Goal: Information Seeking & Learning: Find specific fact

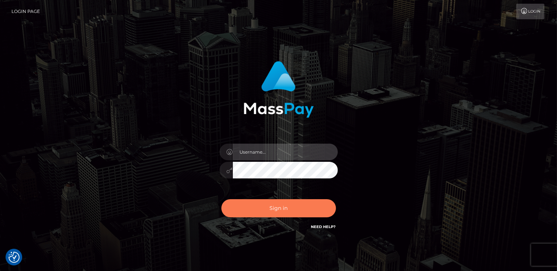
type input "catalinad"
click at [274, 200] on button "Sign in" at bounding box center [279, 208] width 115 height 18
click at [297, 208] on button "Sign in" at bounding box center [279, 208] width 115 height 18
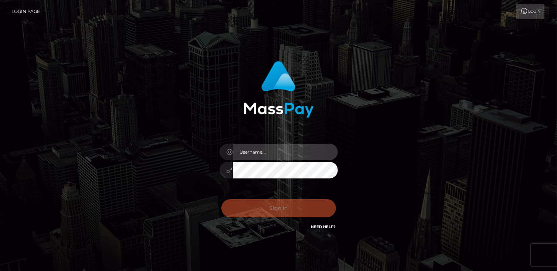
type input "catalinad"
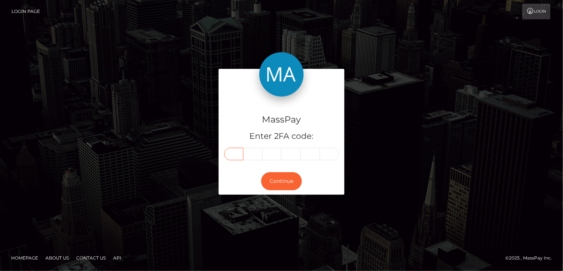
click at [231, 158] on input "text" at bounding box center [233, 154] width 19 height 13
type input "3"
type input "0"
type input "4"
type input "1"
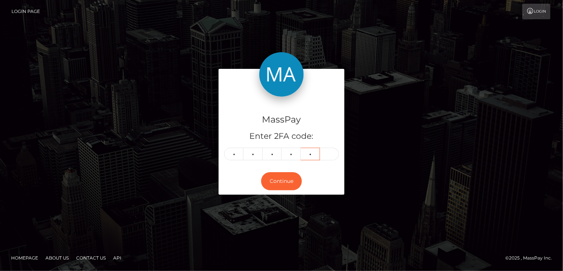
type input "6"
type input "3"
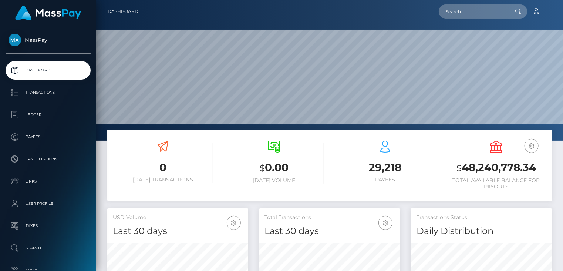
scroll to position [131, 141]
paste input "poact_RE39Ixtj7WQV"
type input "poact_RE39Ixtj7WQV"
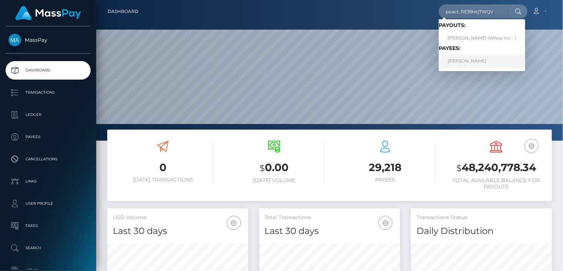
click at [469, 65] on link "BRETT RONALD HIDGCOCK" at bounding box center [482, 61] width 87 height 14
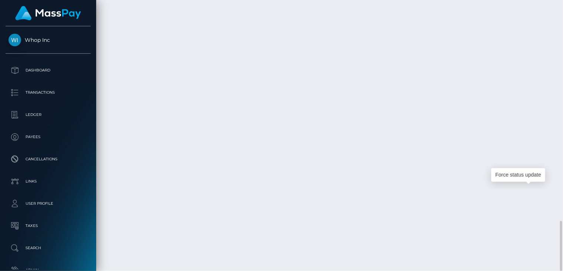
scroll to position [89, 141]
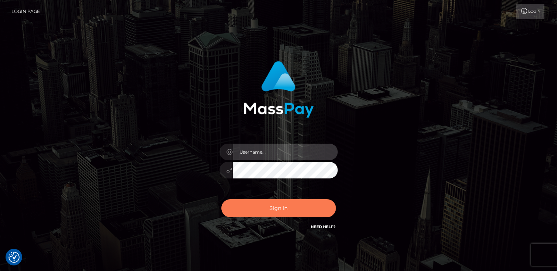
type input "catalinad"
click at [257, 202] on button "Sign in" at bounding box center [279, 208] width 115 height 18
type input "catalinad"
click at [278, 209] on button "Sign in" at bounding box center [279, 208] width 115 height 18
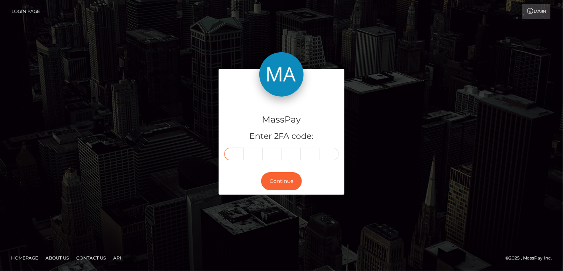
click at [238, 154] on input "text" at bounding box center [233, 154] width 19 height 13
type input "5"
type input "3"
type input "4"
type input "9"
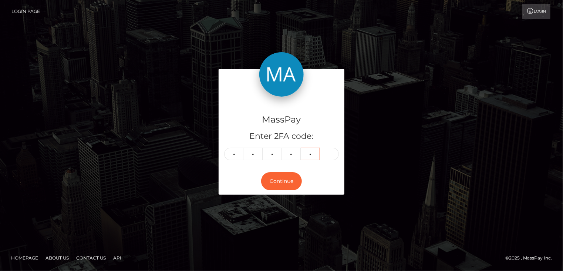
type input "3"
type input "2"
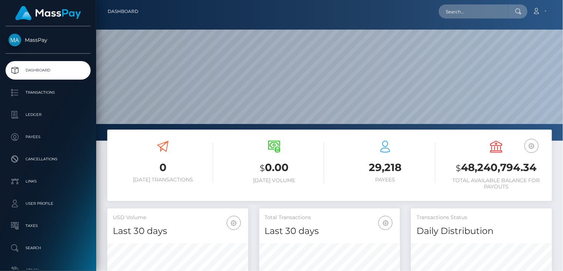
scroll to position [131, 141]
paste input "poact_csv96qfoL2hl"
type input "poact_csv96qfoL2hl"
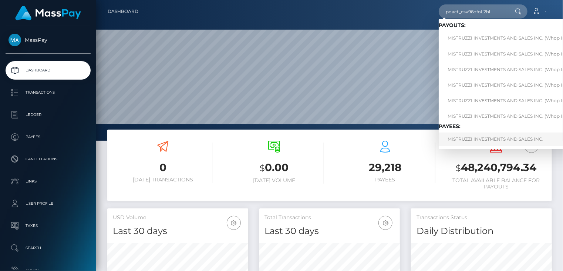
click at [467, 137] on link "MISTRUZZI INVESTMENTS AND SALES INC." at bounding box center [511, 139] width 144 height 14
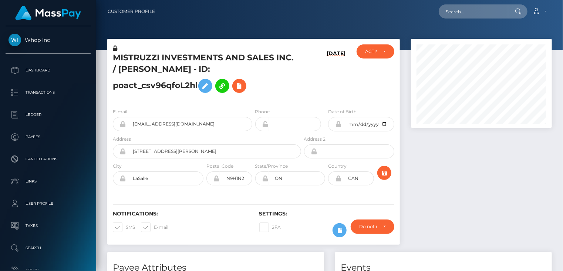
drag, startPoint x: 0, startPoint y: 0, endPoint x: 145, endPoint y: 59, distance: 156.6
click at [145, 60] on h5 "MISTRUZZI INVESTMENTS AND SALES INC. / AVA LEE MISTRUZZI - ID: poact_csv96qfoL2…" at bounding box center [205, 74] width 184 height 44
click at [145, 59] on h5 "MISTRUZZI INVESTMENTS AND SALES INC. / AVA LEE MISTRUZZI - ID: poact_csv96qfoL2…" at bounding box center [205, 74] width 184 height 44
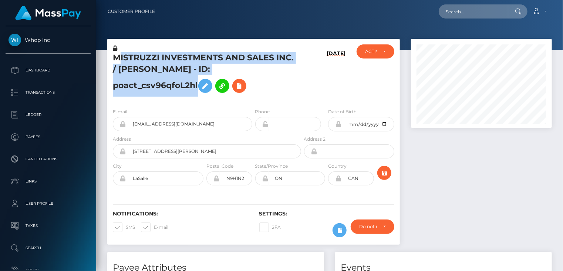
copy h5 "MISTRUZZI INVESTMENTS AND SALES INC. / AVA LEE MISTRUZZI - ID: poact_csv96qfoL2…"
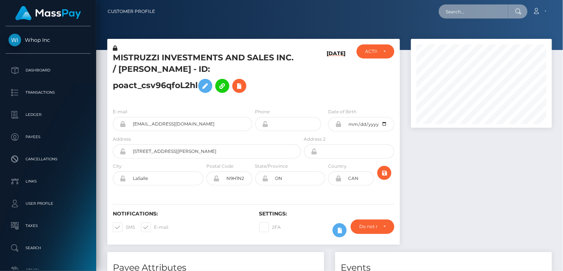
paste input "[EMAIL_ADDRESS][DOMAIN_NAME]"
type input "[EMAIL_ADDRESS][DOMAIN_NAME]"
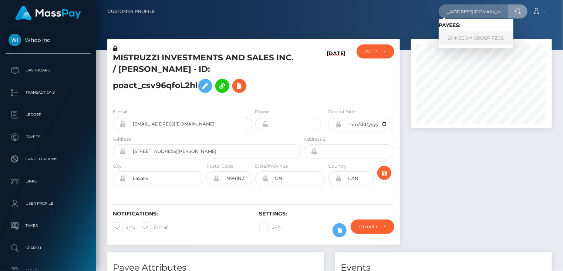
scroll to position [0, 0]
click at [453, 44] on link "SPIKECOM GROUP FZCO" at bounding box center [476, 38] width 75 height 14
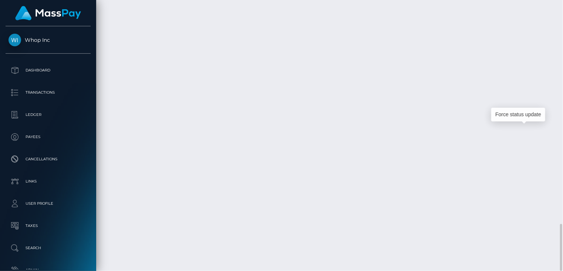
scroll to position [89, 141]
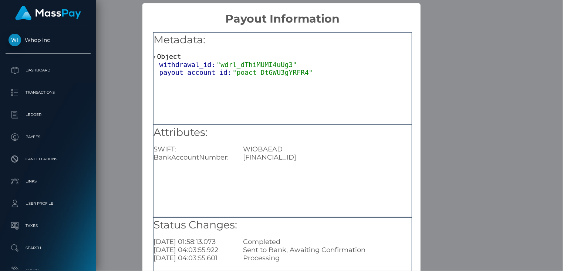
click at [476, 33] on div "× Payout Information Metadata: Object withdrawal_id: "wdrl_dThiMUMI4uUg3" payou…" at bounding box center [281, 135] width 563 height 271
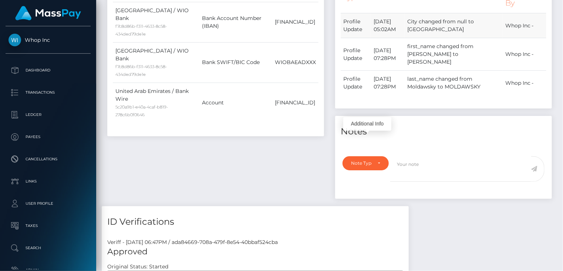
scroll to position [0, 0]
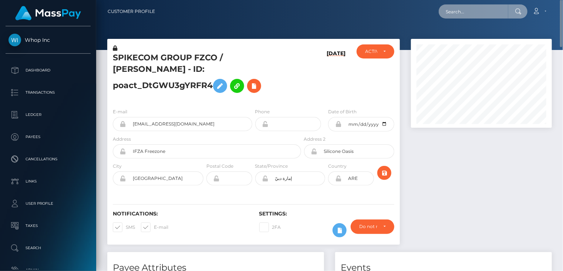
paste input "MSPb5ea62dee9f2303"
type input "MSPb5ea62dee9f2303"
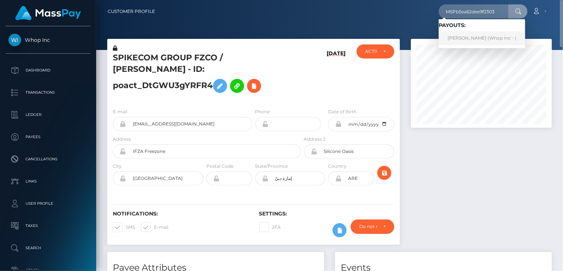
click at [454, 37] on link "[PERSON_NAME] (Whop Inc - )" at bounding box center [482, 38] width 87 height 14
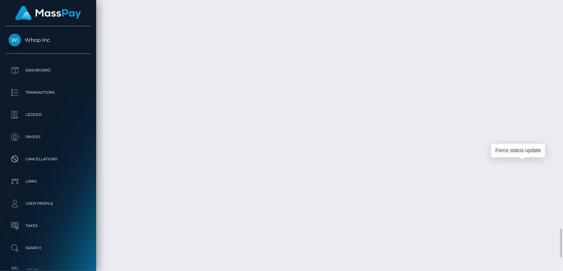
scroll to position [89, 141]
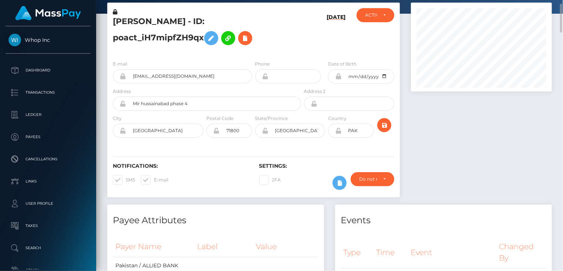
scroll to position [0, 0]
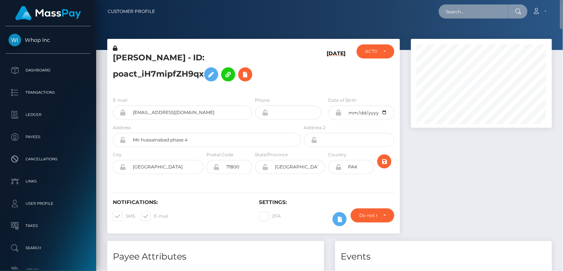
paste input "pout_AdxVsoYAAbPoj"
type input "pout_AdxVsoYAAbPoj"
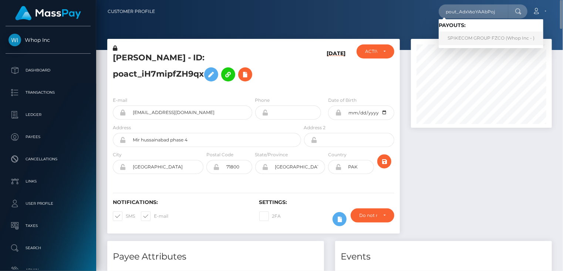
click at [480, 37] on link "SPIKECOM GROUP FZCO (Whop Inc - )" at bounding box center [491, 38] width 105 height 14
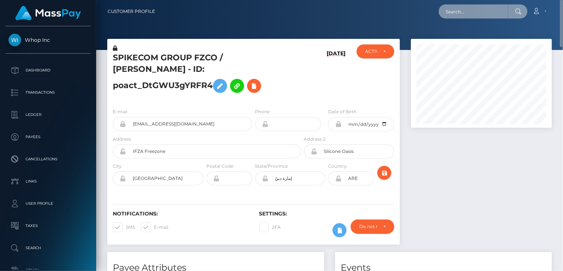
paste input "MSP7e58853a03d63ba"
type input "MSP7e58853a03d63ba"
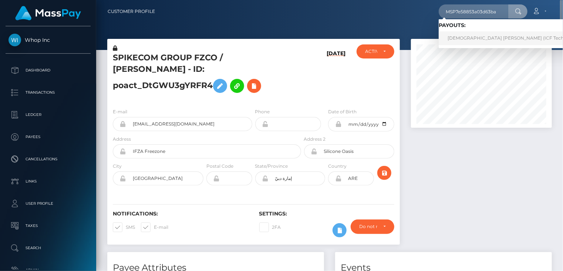
click at [468, 43] on link "Franki Alejandro Bermudez Arroyave (ICF Technology, Inc. - )" at bounding box center [521, 38] width 165 height 14
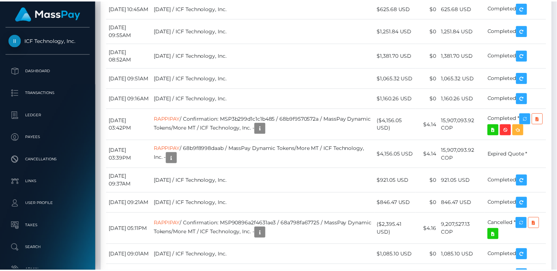
scroll to position [3579, 0]
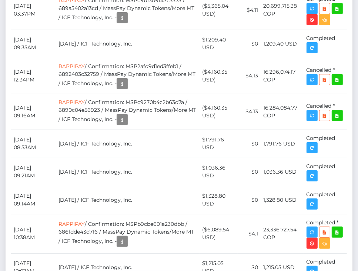
scroll to position [3949, 0]
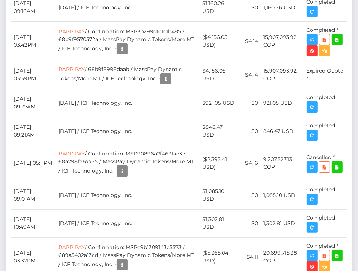
click at [129, 216] on body "ICF Technology, Inc. Dashboard Transactions Ledger Payees Links" at bounding box center [179, 135] width 358 height 271
click at [127, 217] on div "Additional Info" at bounding box center [136, 224] width 48 height 14
click at [125, 215] on div "Additional Info" at bounding box center [136, 224] width 48 height 18
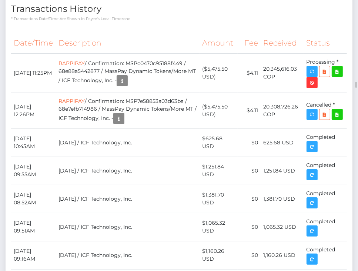
scroll to position [3948, 0]
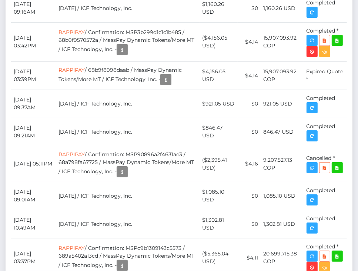
click at [129, 216] on div "Additional Info" at bounding box center [136, 224] width 48 height 18
click at [126, 215] on div "Additional Info" at bounding box center [136, 224] width 48 height 18
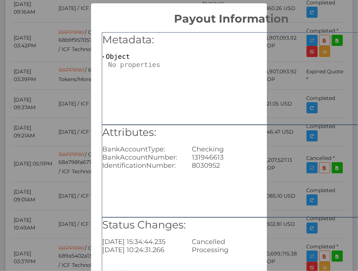
click at [56, 70] on div "× Payout Information Metadata: Object Attributes: BankAccountType: Checking Ban…" at bounding box center [179, 135] width 358 height 271
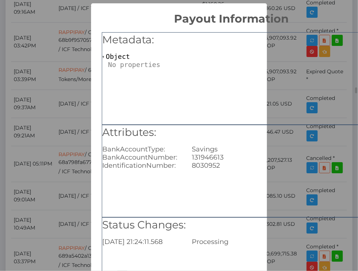
scroll to position [0, 0]
click at [21, 68] on div "× Payout Information Metadata: Object Attributes: BankAccountType: Savings Bank…" at bounding box center [179, 135] width 358 height 271
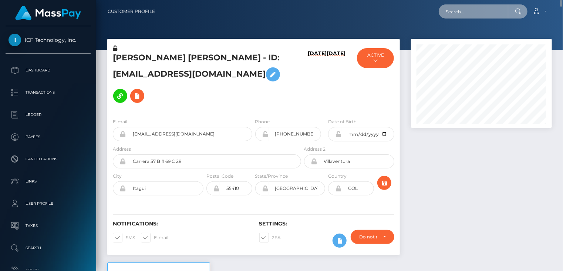
paste input "MSPca3840d57c05a7e"
drag, startPoint x: 501, startPoint y: 11, endPoint x: 447, endPoint y: 15, distance: 54.5
click at [352, 14] on input "MSPca3840d57c05a7e" at bounding box center [474, 11] width 70 height 14
paste input "5bc826bd4990f2f"
type input "MSP5bc826bd4990f2f"
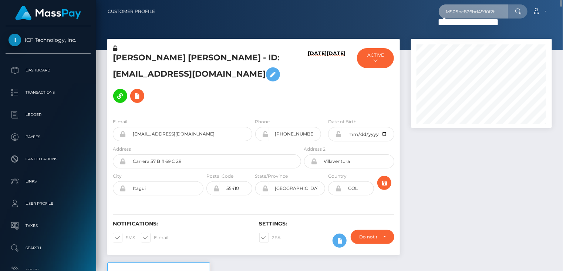
click at [352, 9] on input "MSP5bc826bd4990f2f" at bounding box center [474, 11] width 70 height 14
click at [352, 13] on input "MSP5bc826bd4990f2f" at bounding box center [474, 11] width 70 height 14
drag, startPoint x: 500, startPoint y: 10, endPoint x: 438, endPoint y: 18, distance: 63.0
click at [352, 18] on div "MSP5bc826bd4990f2f Loading... Loading... Account Edit Profile Logout" at bounding box center [356, 12] width 391 height 16
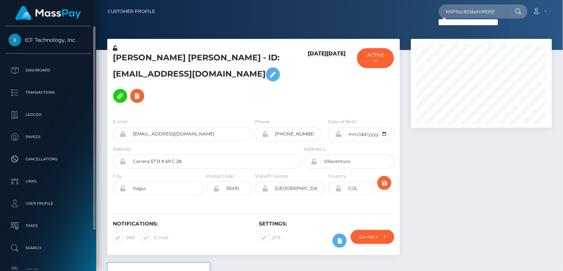
scroll to position [47, 0]
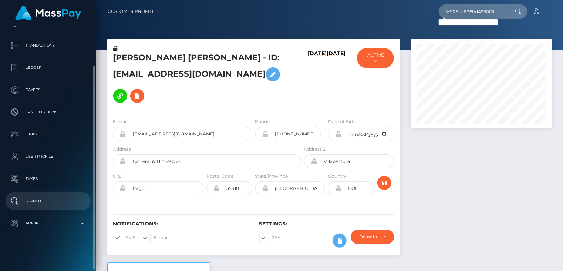
click at [41, 203] on p "Search" at bounding box center [48, 200] width 79 height 11
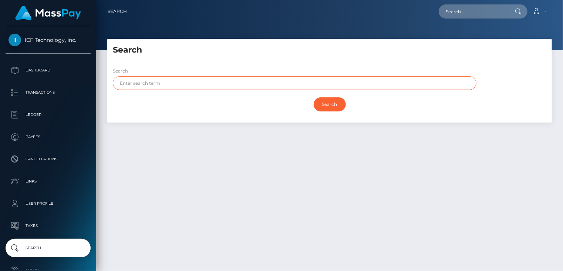
paste input "[PERSON_NAME]"
type input "[PERSON_NAME]"
click at [327, 108] on input "Search" at bounding box center [330, 104] width 32 height 14
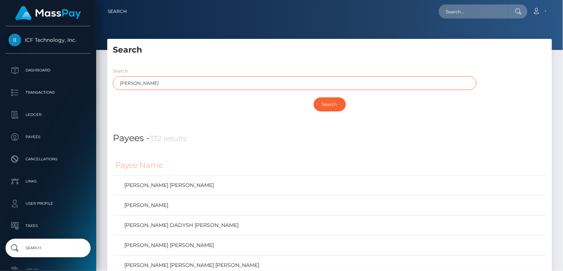
click at [268, 82] on input "[PERSON_NAME]" at bounding box center [295, 83] width 364 height 14
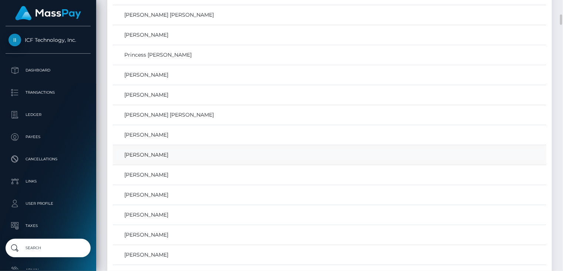
click at [147, 152] on link "[PERSON_NAME]" at bounding box center [329, 154] width 428 height 11
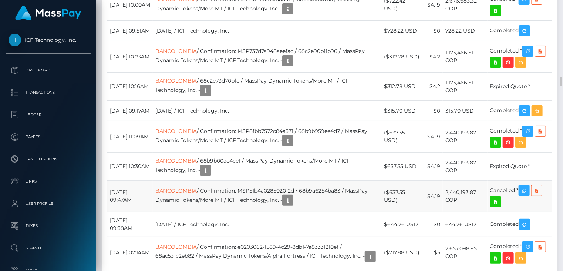
scroll to position [2097, 0]
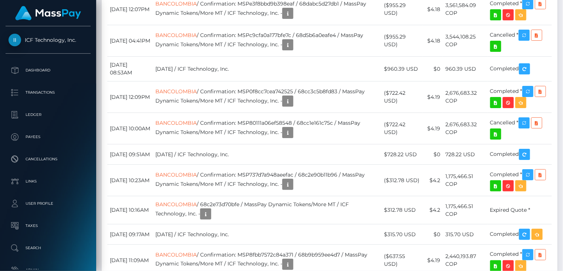
click at [532, 132] on div "Force status update" at bounding box center [518, 135] width 54 height 14
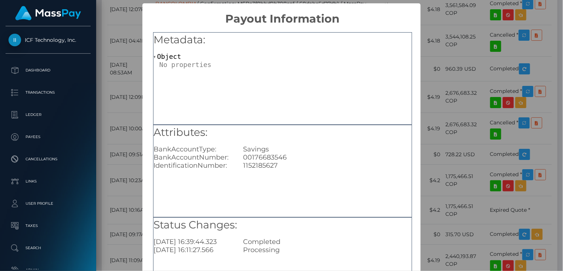
click at [500, 66] on div "× Payout Information Metadata: Object Attributes: BankAccountType: Savings Bank…" at bounding box center [281, 135] width 563 height 271
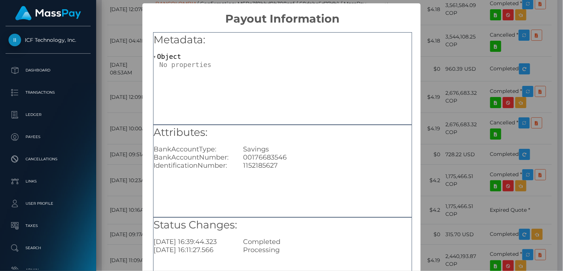
click at [433, 90] on div "× Payout Information Metadata: Object Attributes: BankAccountType: Savings Bank…" at bounding box center [281, 135] width 563 height 271
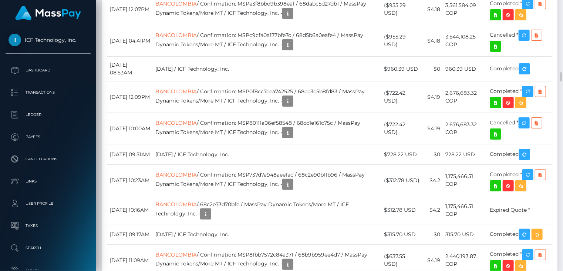
click at [529, 191] on body "ICF Technology, Inc. Dashboard Transactions Ledger Payees Links" at bounding box center [281, 135] width 563 height 271
click at [525, 223] on body "ICF Technology, Inc. Dashboard Transactions Ledger Payees Links" at bounding box center [281, 135] width 563 height 271
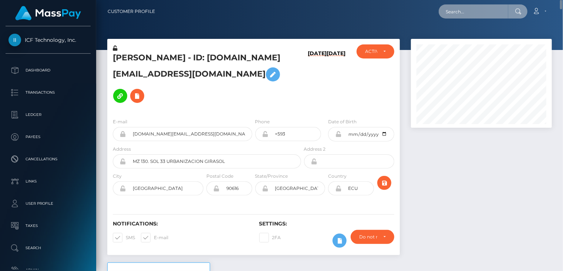
scroll to position [369845, 369793]
paste input "MSPe52fdc62422b604"
type input "MSPe52fdc62422b604"
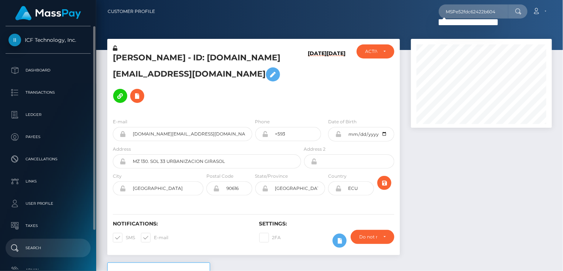
click at [60, 243] on p "Search" at bounding box center [48, 247] width 79 height 11
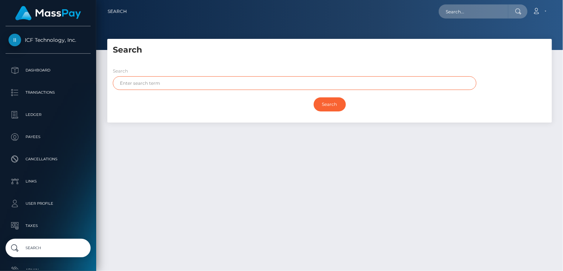
paste input "TECNET"
type input "TECNET"
click at [333, 101] on input "Search" at bounding box center [330, 104] width 32 height 14
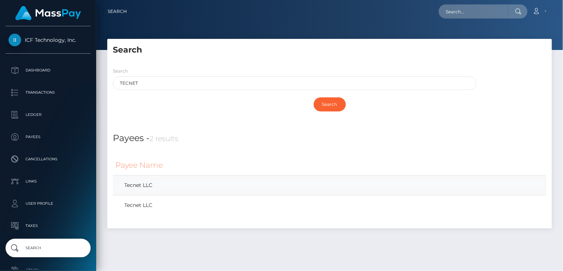
click at [171, 182] on link "Tecnet LLC" at bounding box center [329, 185] width 428 height 11
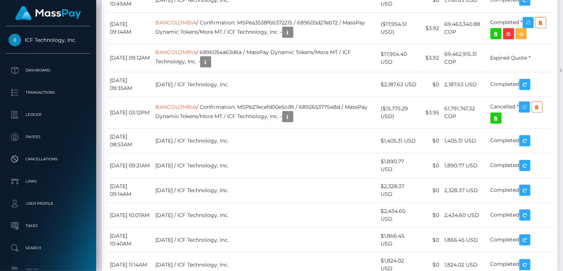
scroll to position [4811, 0]
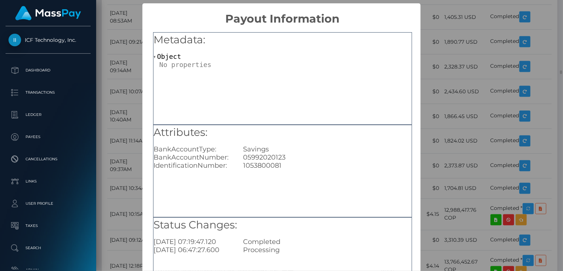
scroll to position [0, 0]
click at [448, 124] on div "× Payout Information Metadata: Object Attributes: BankAccountType: Savings Bank…" at bounding box center [281, 135] width 563 height 271
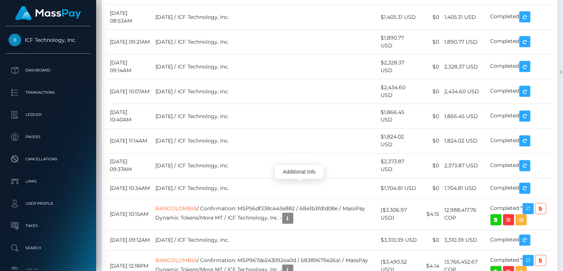
scroll to position [89, 141]
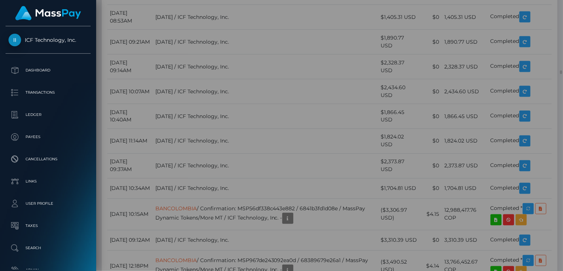
click at [302, 194] on div "Attributes:" at bounding box center [282, 171] width 259 height 92
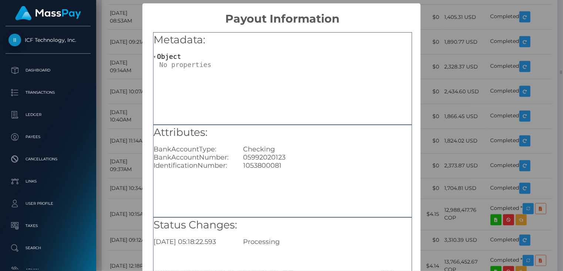
scroll to position [0, 0]
click at [451, 135] on div "× Payout Information Metadata: Object Attributes: BankAccountType: Checking Ban…" at bounding box center [281, 135] width 563 height 271
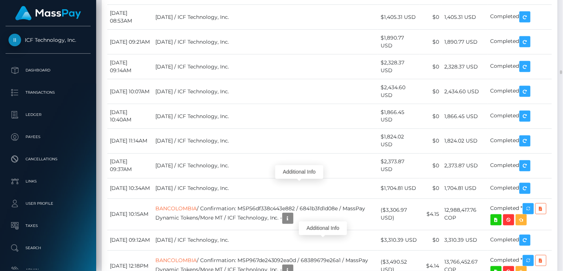
scroll to position [89, 141]
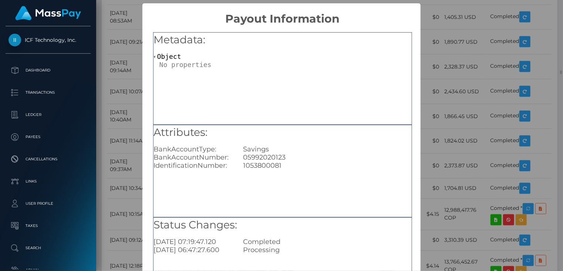
scroll to position [0, 0]
click at [437, 123] on div "× Payout Information Metadata: Object Attributes: BankAccountType: Savings Bank…" at bounding box center [281, 135] width 563 height 271
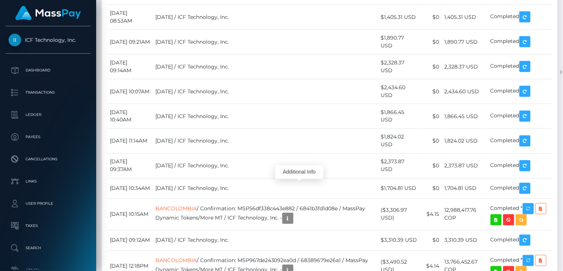
scroll to position [89, 141]
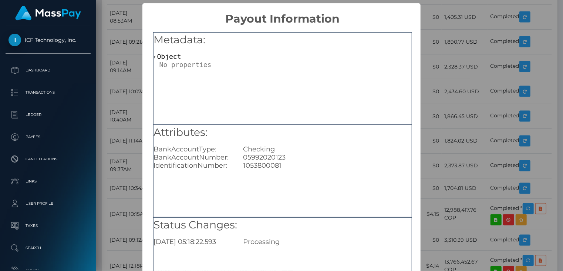
click at [443, 132] on div "× Payout Information Metadata: Object Attributes: BankAccountType: Checking Ban…" at bounding box center [281, 135] width 563 height 271
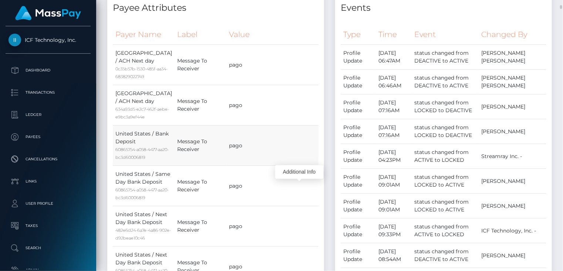
scroll to position [0, 0]
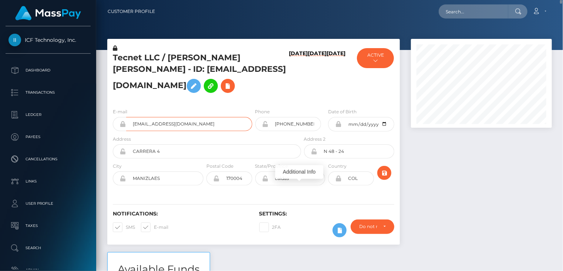
click at [158, 124] on input "camdyerotic@gmail.com" at bounding box center [189, 124] width 126 height 14
paste input "MSP78dc349d52cbecc"
type input "MSP78dc349d52cbecc"
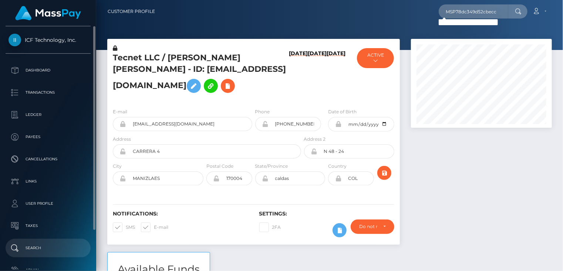
click at [57, 250] on p "Search" at bounding box center [48, 247] width 79 height 11
click at [41, 246] on p "Search" at bounding box center [48, 247] width 79 height 11
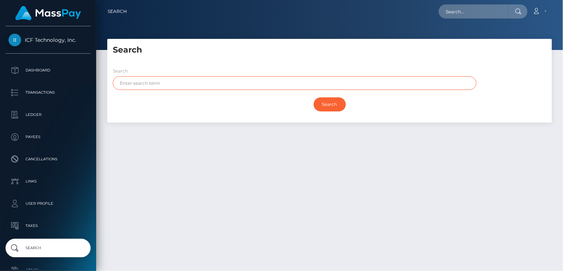
paste input "FOMINA"
type input "FOMINA"
click at [335, 108] on input "Search" at bounding box center [330, 104] width 32 height 14
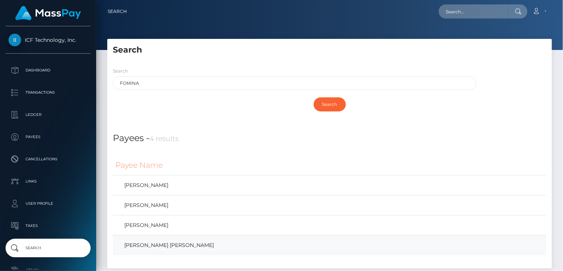
click at [171, 245] on link "[PERSON_NAME] [PERSON_NAME]" at bounding box center [329, 245] width 428 height 11
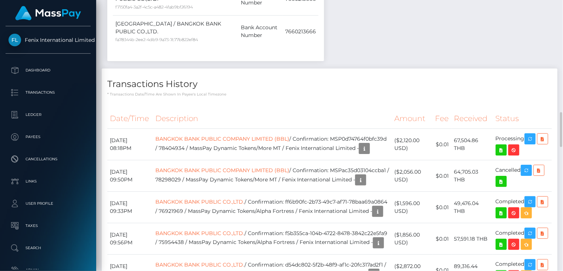
scroll to position [89, 141]
click at [210, 188] on td "BANGKOK BANK PUBLIC COMPANY LIMITED (BBL) / Confirmation: MSPac35d03104ccba1 / …" at bounding box center [272, 175] width 239 height 31
copy td "MSPac35d03104ccba1"
click at [532, 144] on icon "button" at bounding box center [530, 138] width 9 height 9
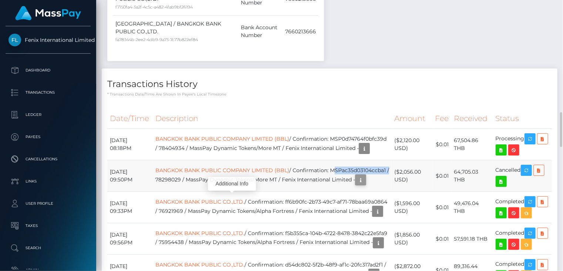
click at [356, 185] on icon "button" at bounding box center [360, 179] width 9 height 9
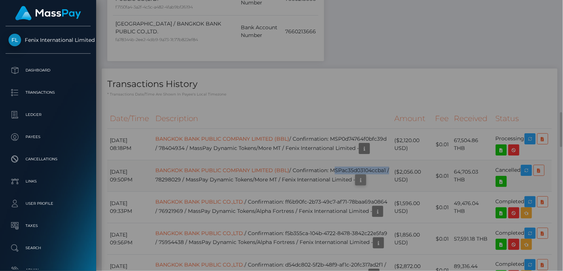
scroll to position [0, 0]
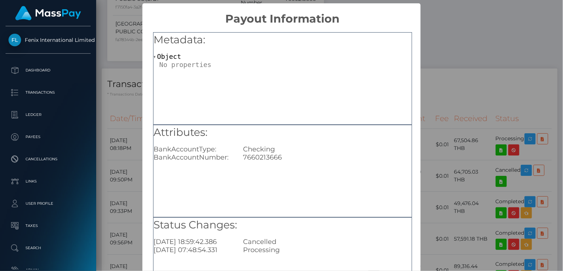
click at [438, 87] on div "× Payout Information Metadata: Object Attributes: BankAccountType: Checking Ban…" at bounding box center [281, 135] width 563 height 271
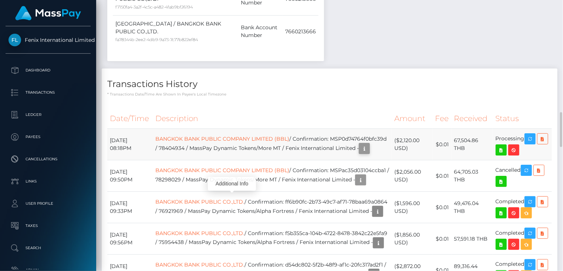
scroll to position [89, 141]
click at [360, 153] on icon "button" at bounding box center [364, 148] width 9 height 9
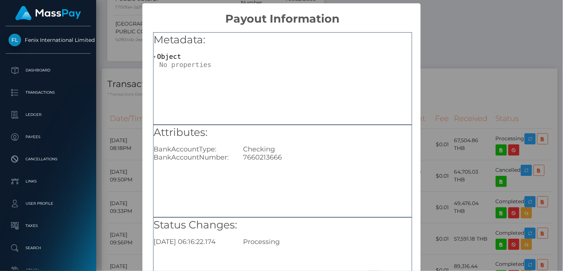
click at [495, 55] on div "× Payout Information Metadata: Object Attributes: BankAccountType: Checking Ban…" at bounding box center [281, 135] width 563 height 271
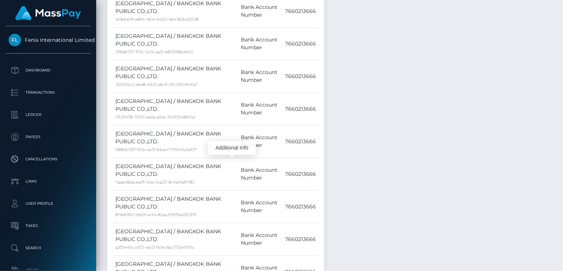
scroll to position [0, 0]
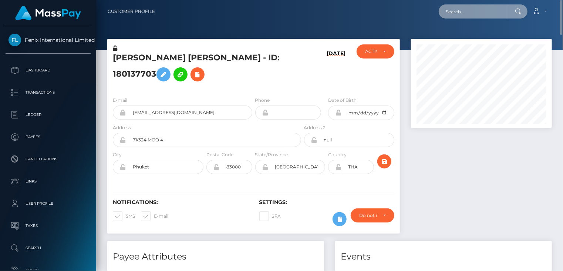
paste input "MSPb5ea62dee9f2303"
type input "MSPb5ea62dee9f2303"
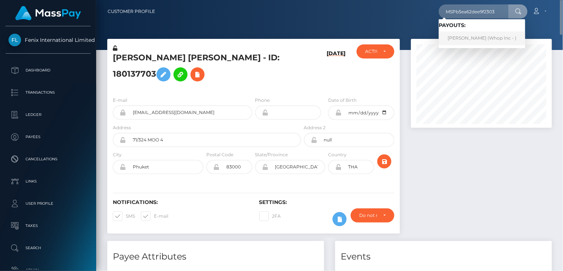
click at [464, 38] on link "HASSAN ALI (Whop Inc - )" at bounding box center [482, 38] width 87 height 14
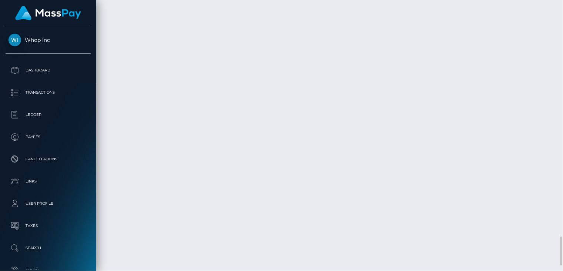
scroll to position [89, 141]
